Goal: Information Seeking & Learning: Learn about a topic

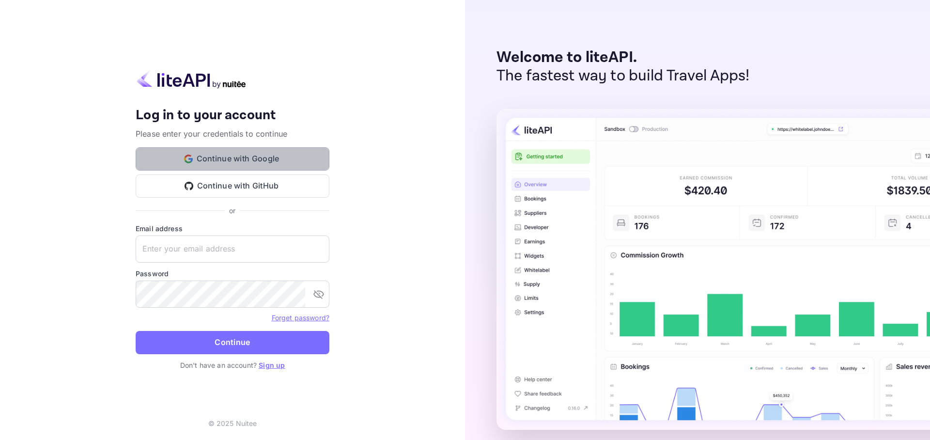
click at [232, 154] on button "Continue with Google" at bounding box center [233, 158] width 194 height 23
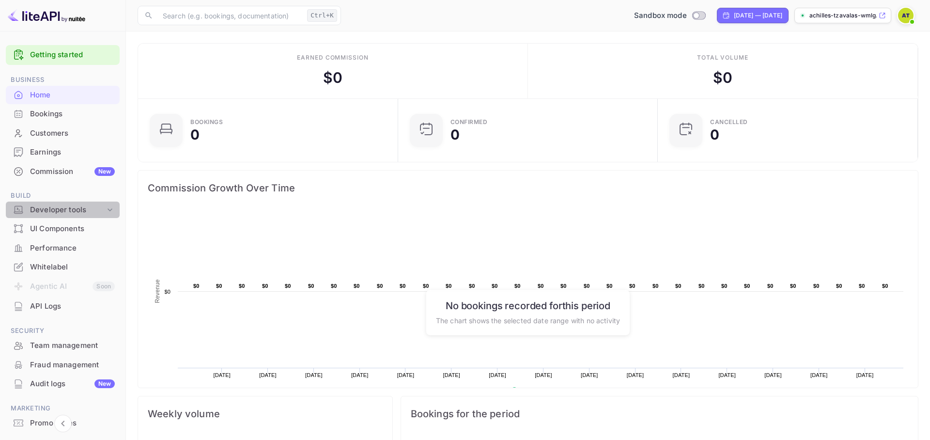
click at [64, 212] on div "Developer tools" at bounding box center [67, 209] width 75 height 11
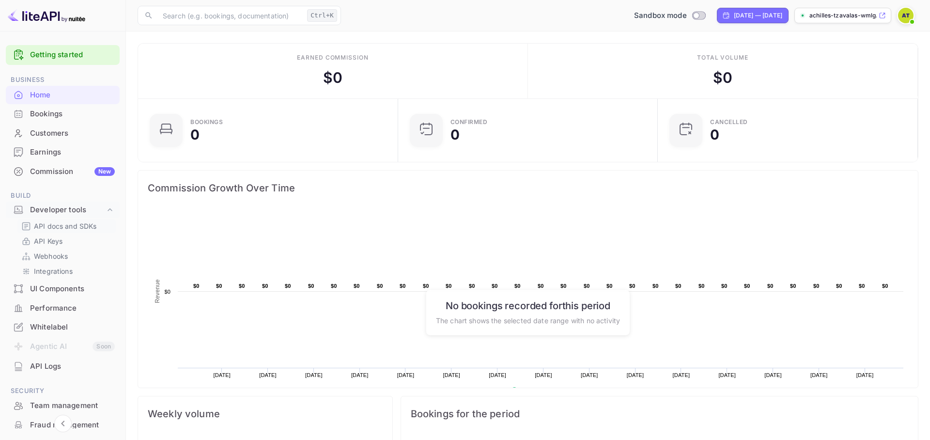
click at [57, 227] on p "API docs and SDKs" at bounding box center [65, 226] width 63 height 10
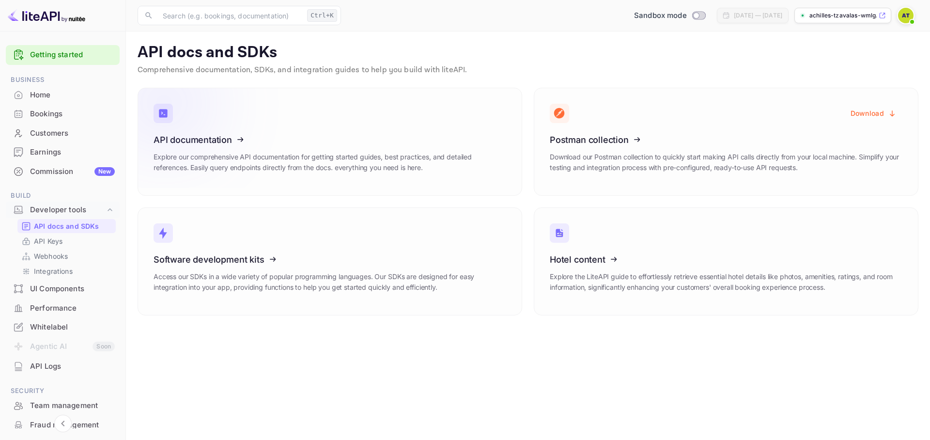
click at [262, 93] on icon at bounding box center [213, 138] width 151 height 100
click at [263, 140] on icon at bounding box center [213, 138] width 151 height 100
